Goal: Task Accomplishment & Management: Use online tool/utility

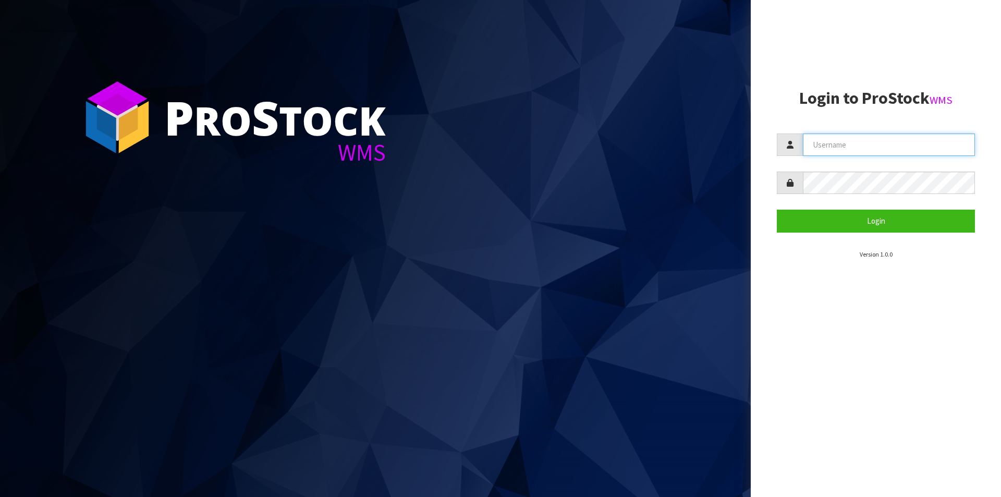
click at [870, 140] on input "text" at bounding box center [889, 144] width 172 height 22
type input "[PERSON_NAME][EMAIL_ADDRESS][DOMAIN_NAME]"
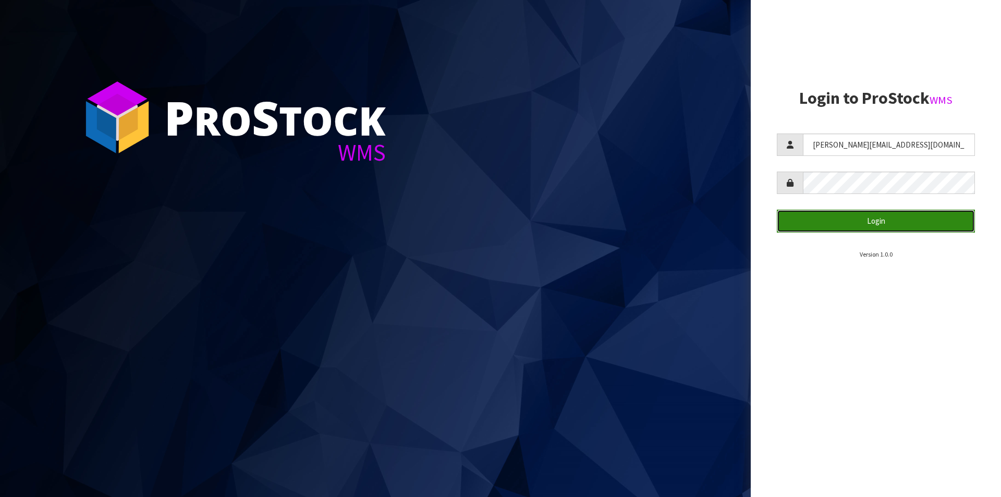
click at [856, 215] on button "Login" at bounding box center [876, 221] width 198 height 22
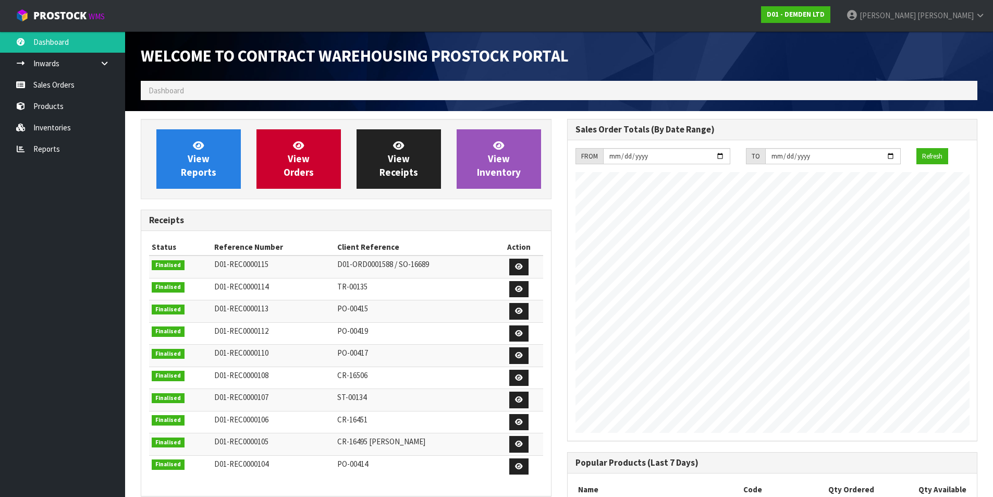
scroll to position [477, 426]
click at [294, 165] on link "View Orders" at bounding box center [298, 158] width 84 height 59
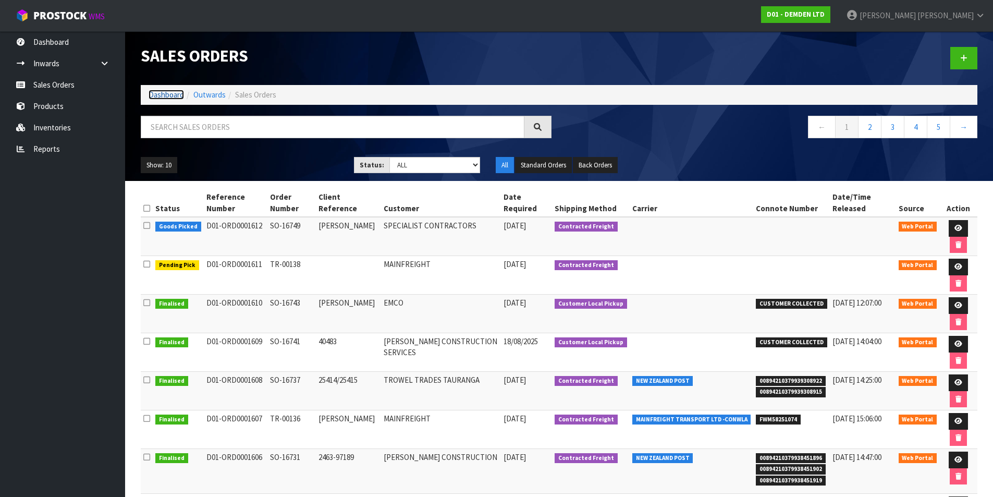
click at [170, 99] on link "Dashboard" at bounding box center [166, 95] width 35 height 10
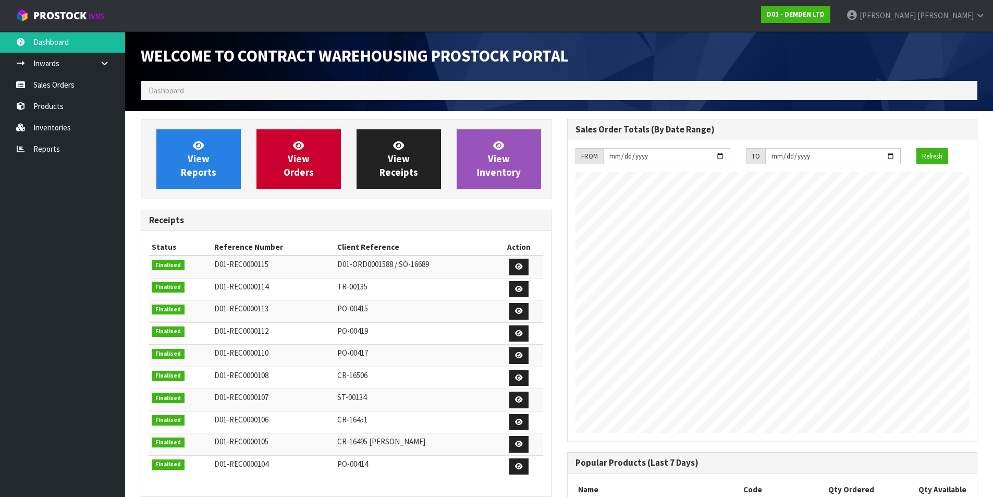
scroll to position [477, 426]
